Goal: Task Accomplishment & Management: Use online tool/utility

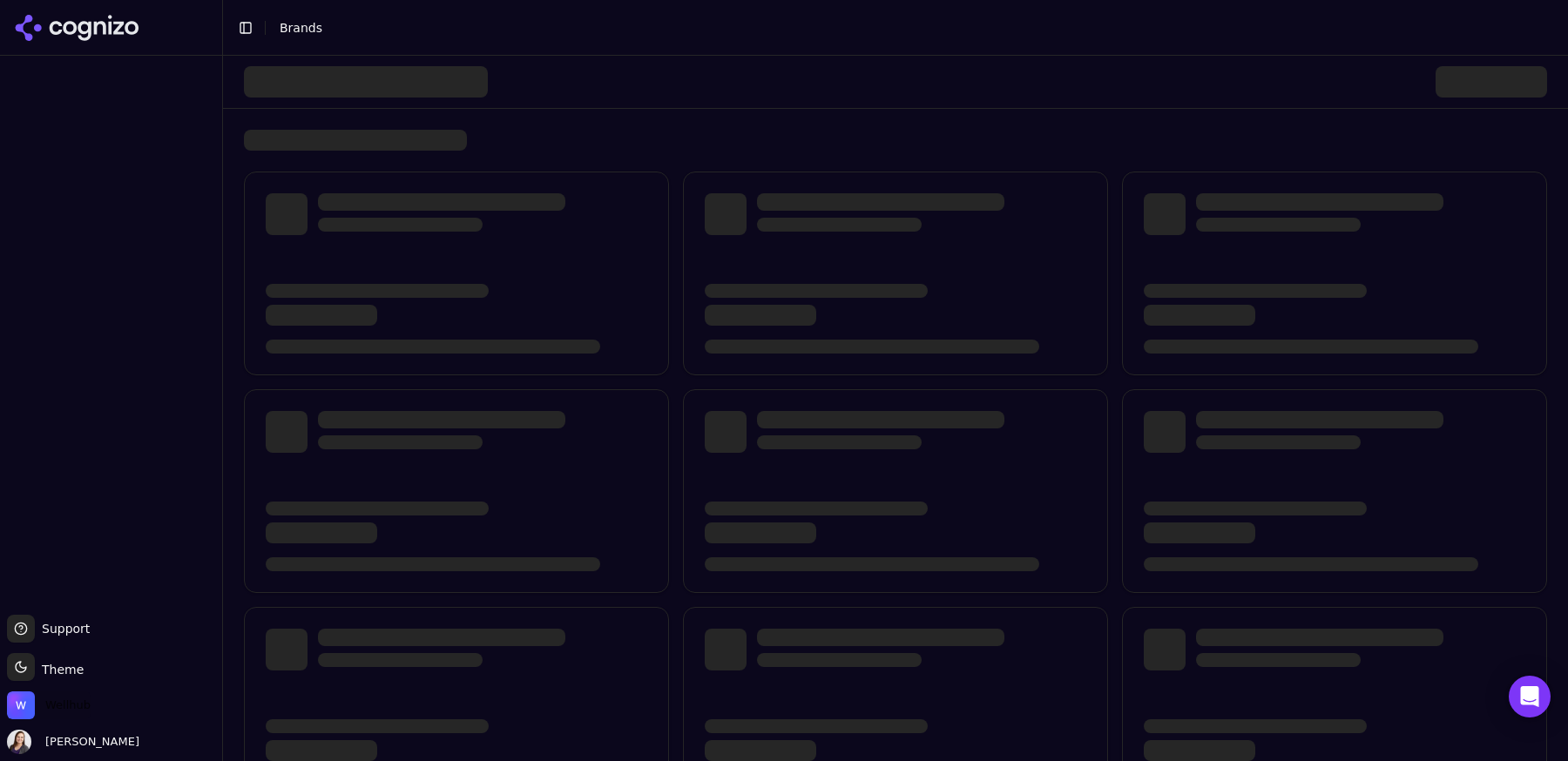
click at [86, 700] on span "Wellhub" at bounding box center [68, 705] width 46 height 15
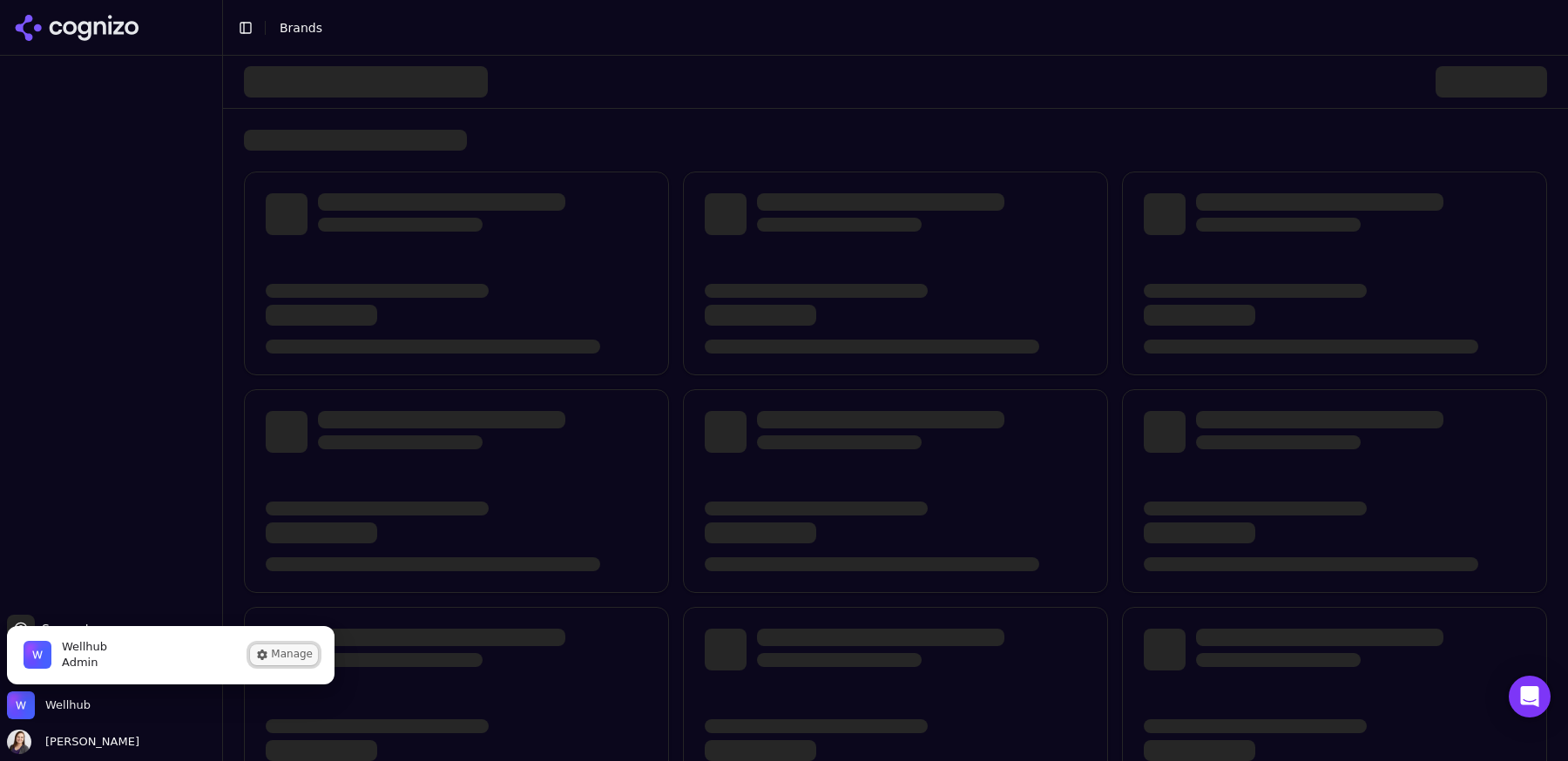
click at [274, 661] on button "Manage" at bounding box center [284, 654] width 68 height 21
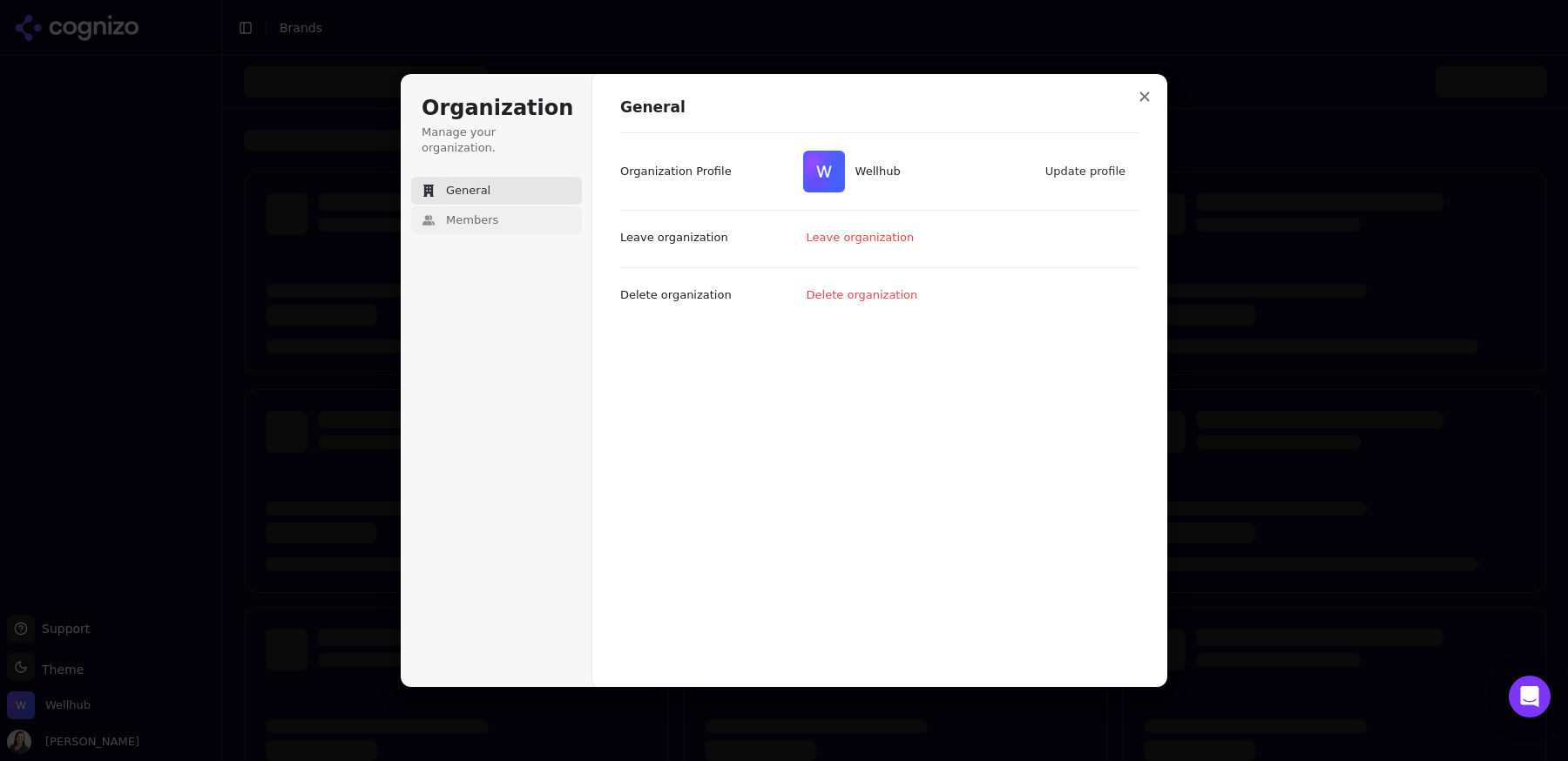
click at [492, 213] on span "Members" at bounding box center [471, 220] width 52 height 15
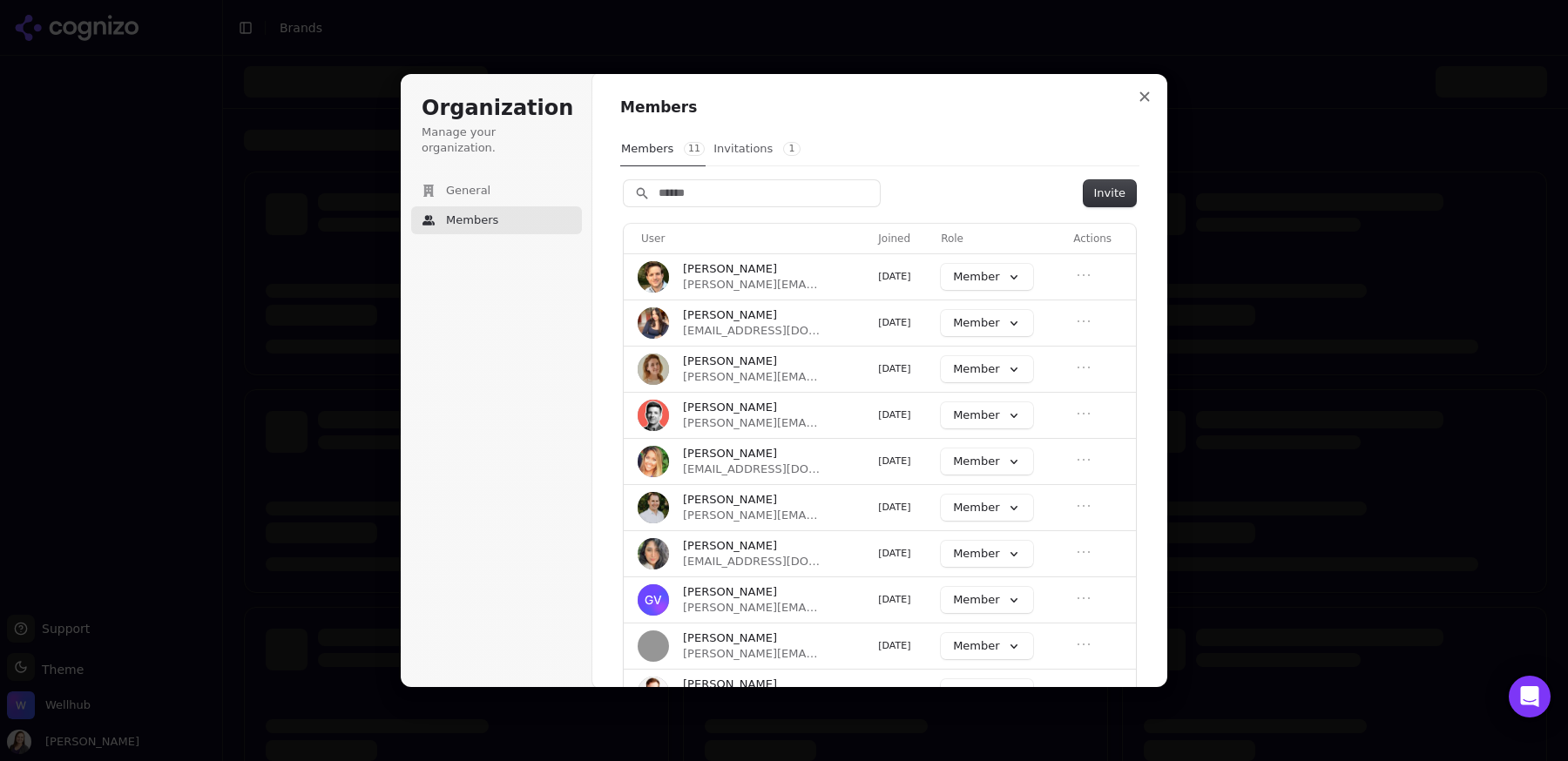
click at [734, 162] on button "Invitations 1" at bounding box center [757, 148] width 89 height 33
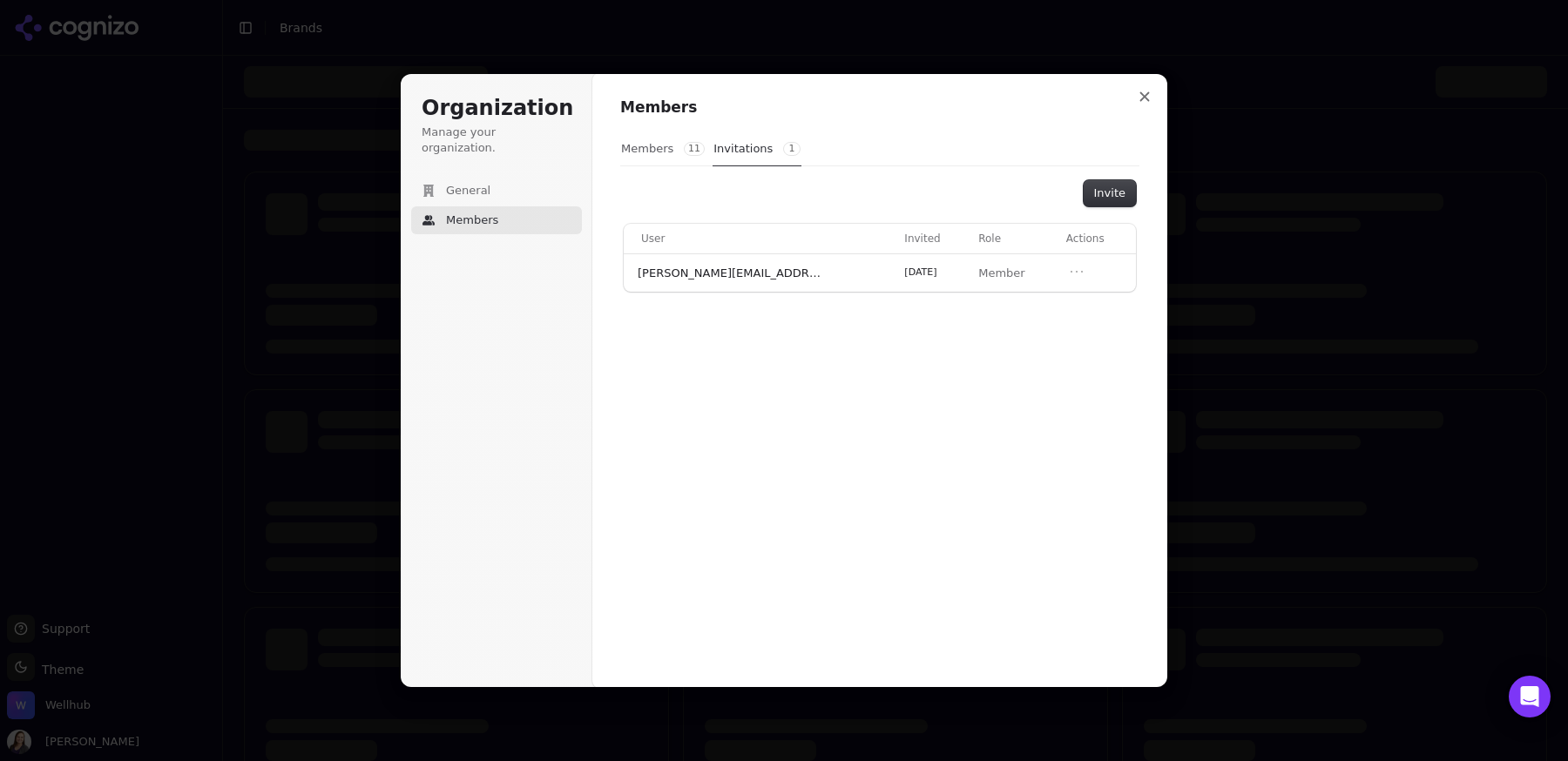
click at [645, 148] on button "Members 11" at bounding box center [663, 148] width 86 height 33
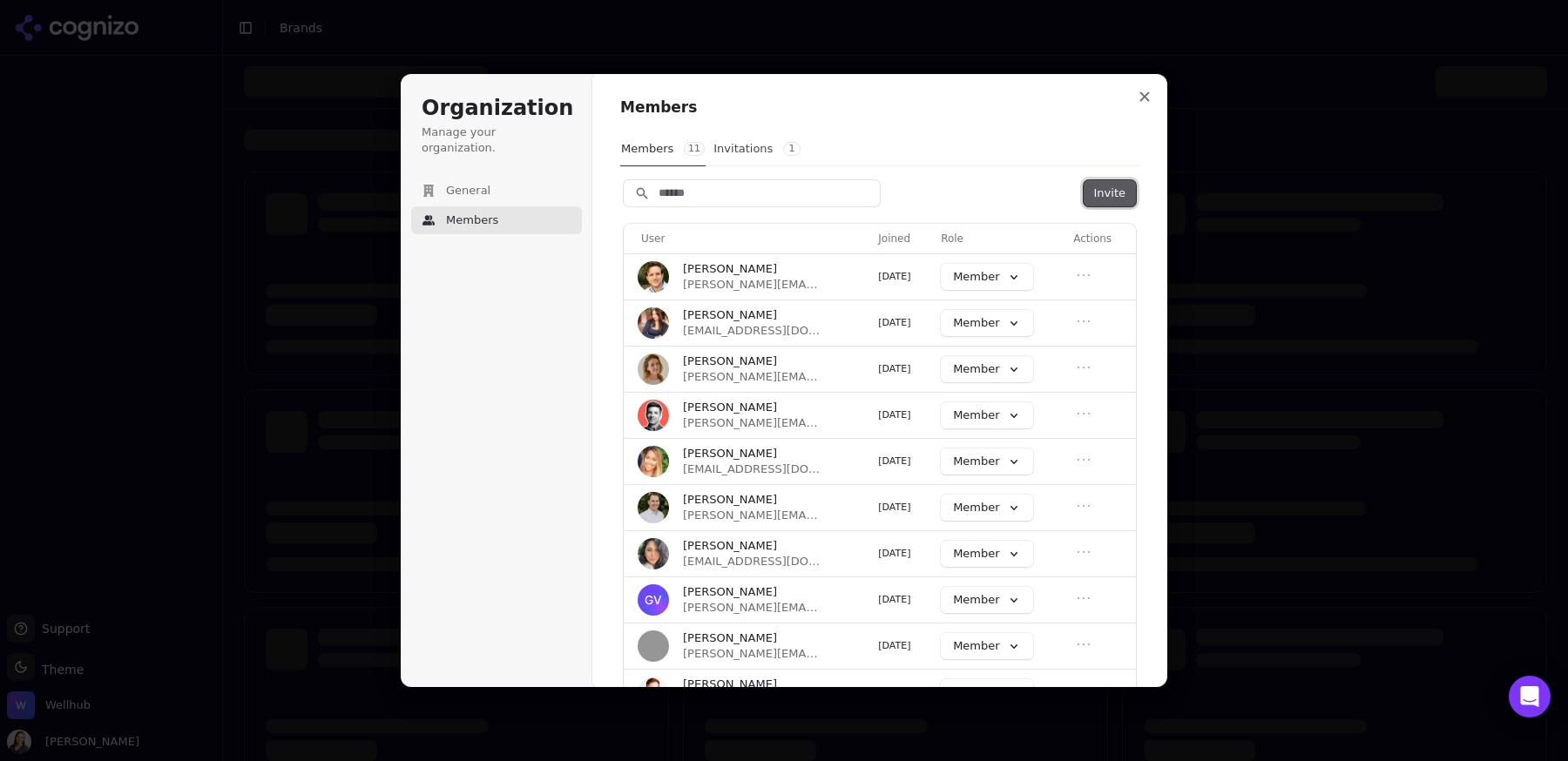
click at [1098, 203] on button "Invite" at bounding box center [1109, 193] width 52 height 26
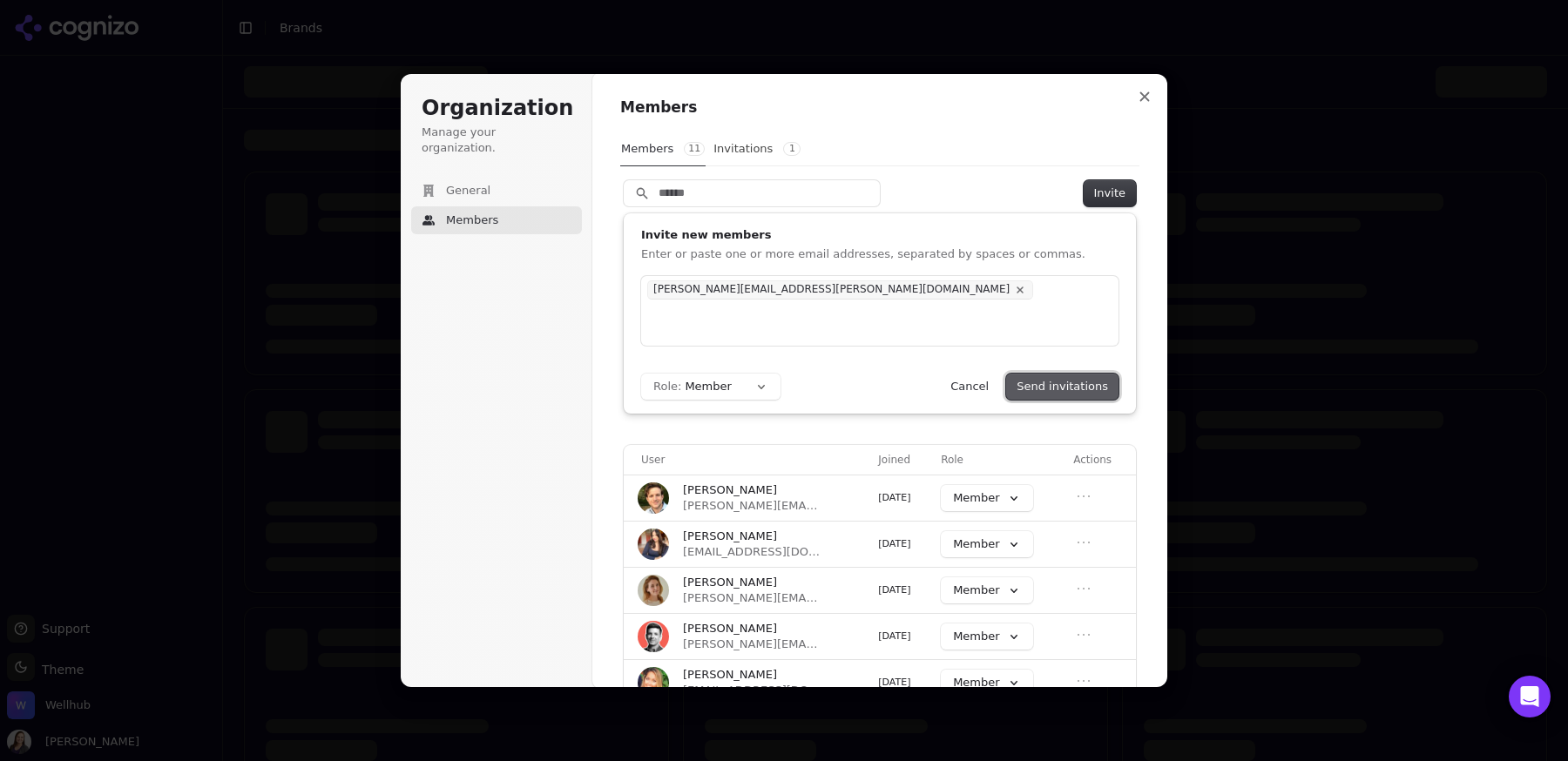
click at [1059, 383] on button "Send invitations" at bounding box center [1061, 387] width 112 height 26
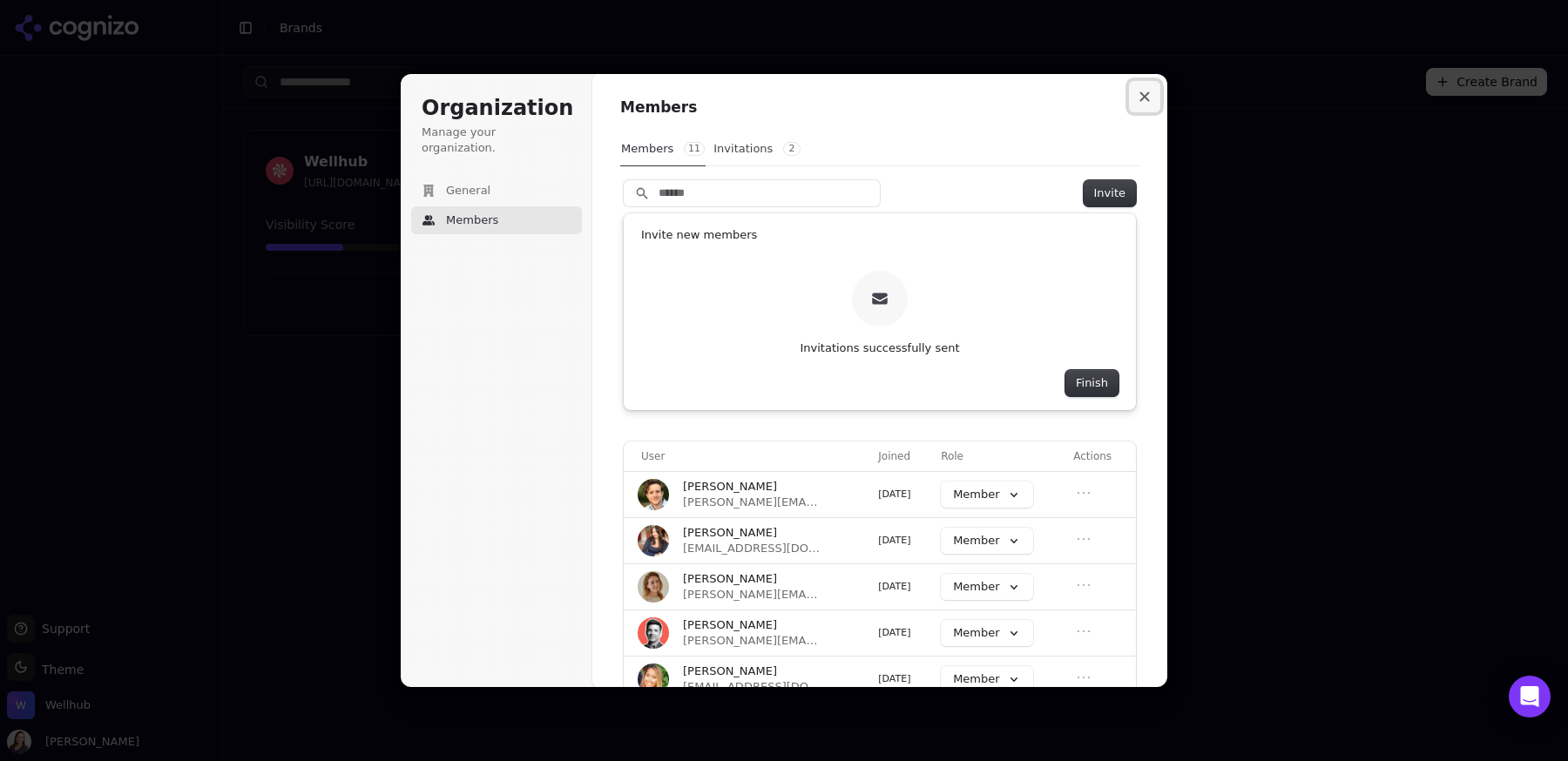
click at [1143, 92] on icon "Close modal" at bounding box center [1144, 96] width 10 height 10
